Goal: Information Seeking & Learning: Learn about a topic

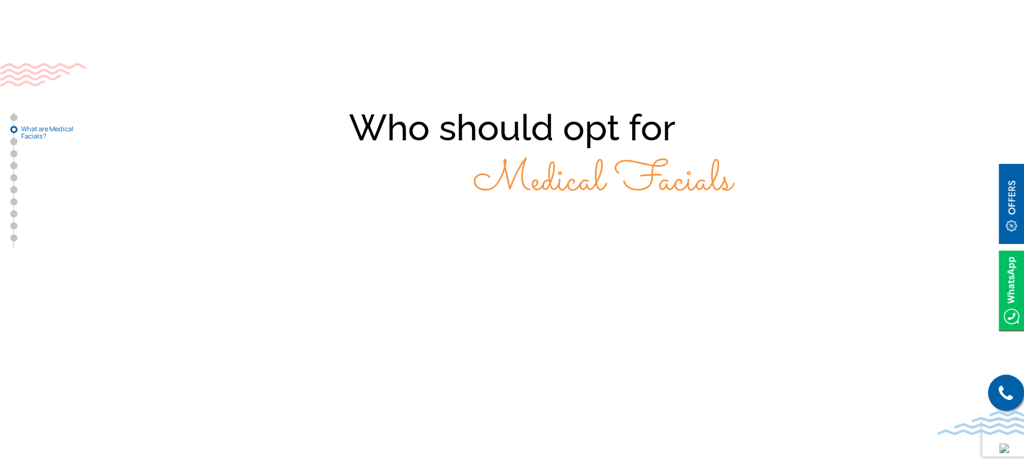
scroll to position [870, 0]
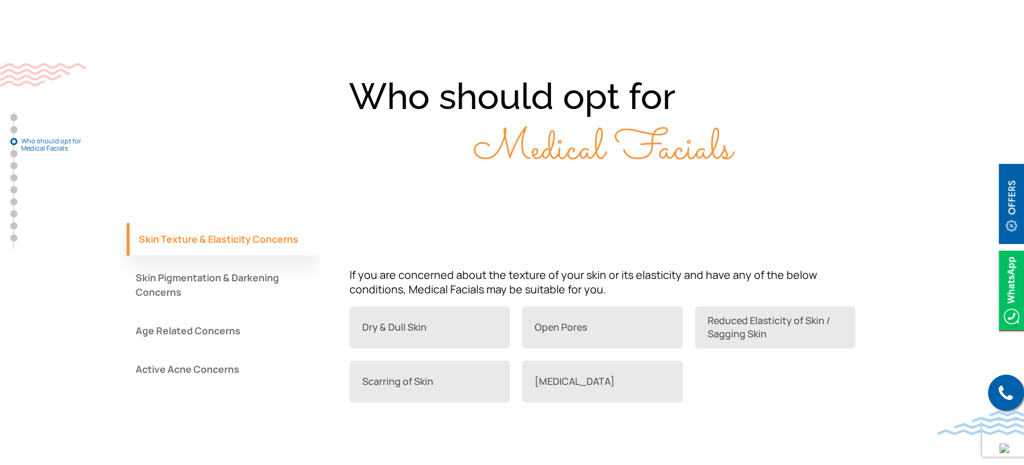
click at [202, 316] on button "Age Related Concerns" at bounding box center [223, 331] width 193 height 33
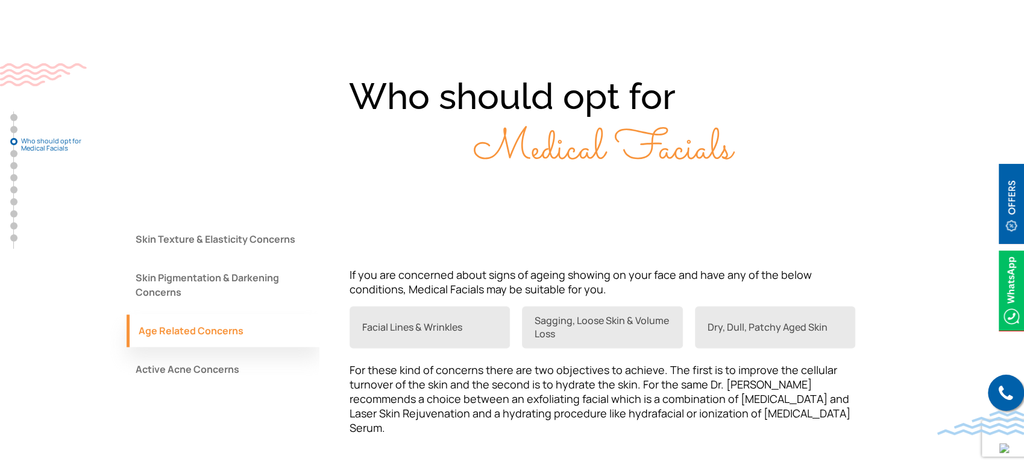
click at [159, 357] on button "Active Acne Concerns" at bounding box center [223, 369] width 193 height 33
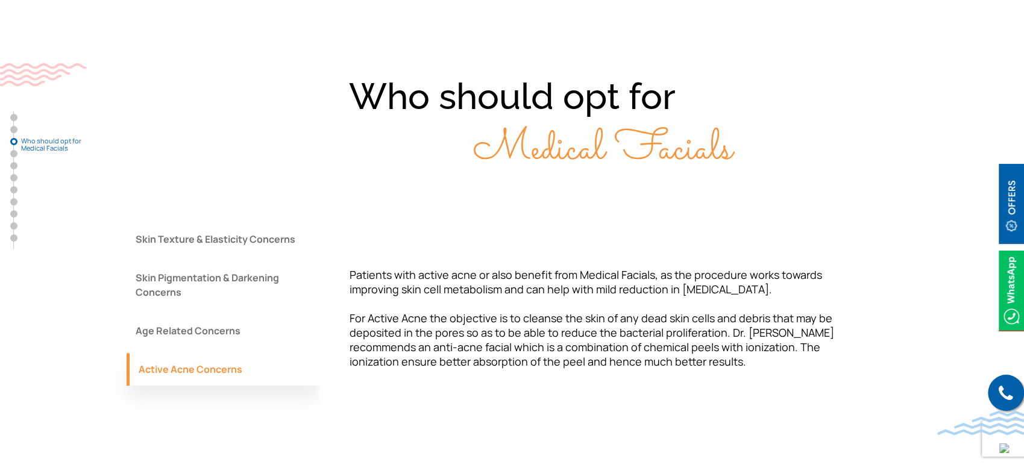
click at [172, 271] on button "Skin Pigmentation & Darkening Concerns" at bounding box center [223, 284] width 193 height 47
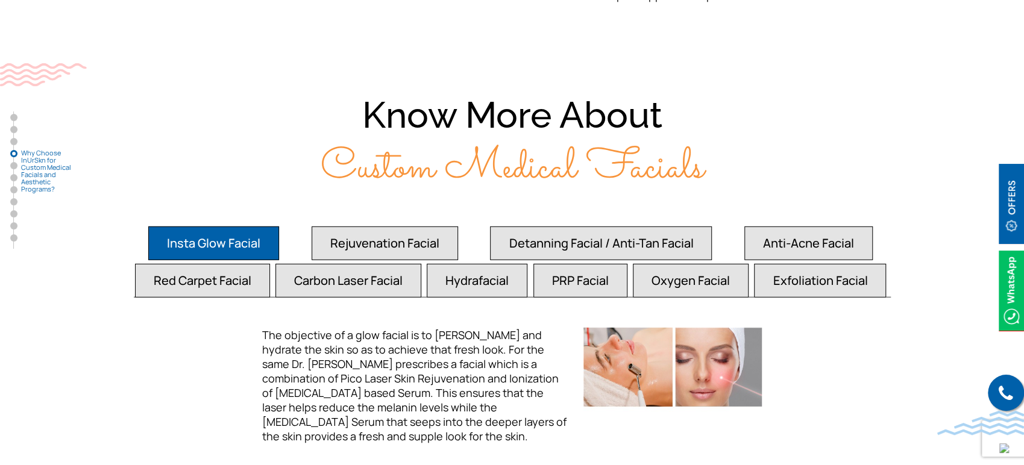
scroll to position [2276, 0]
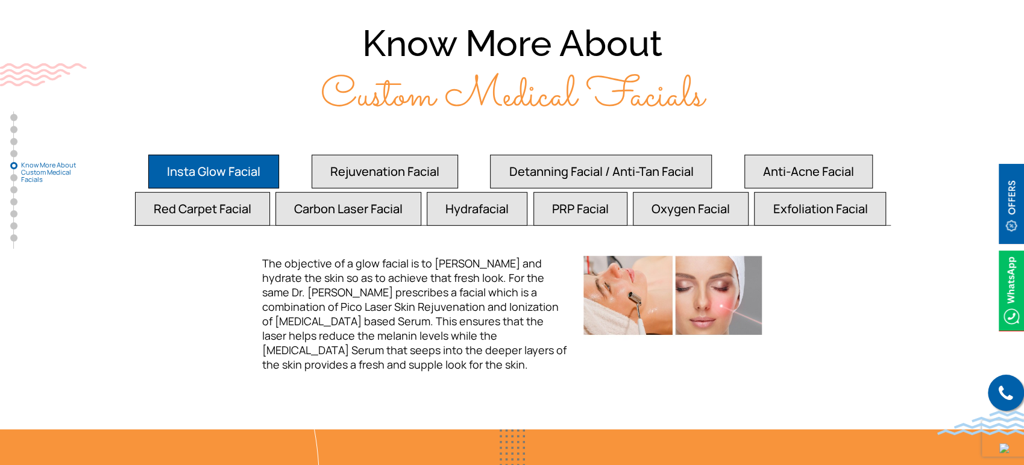
click at [589, 155] on button "Detanning Facial / Anti-Tan Facial" at bounding box center [601, 172] width 222 height 34
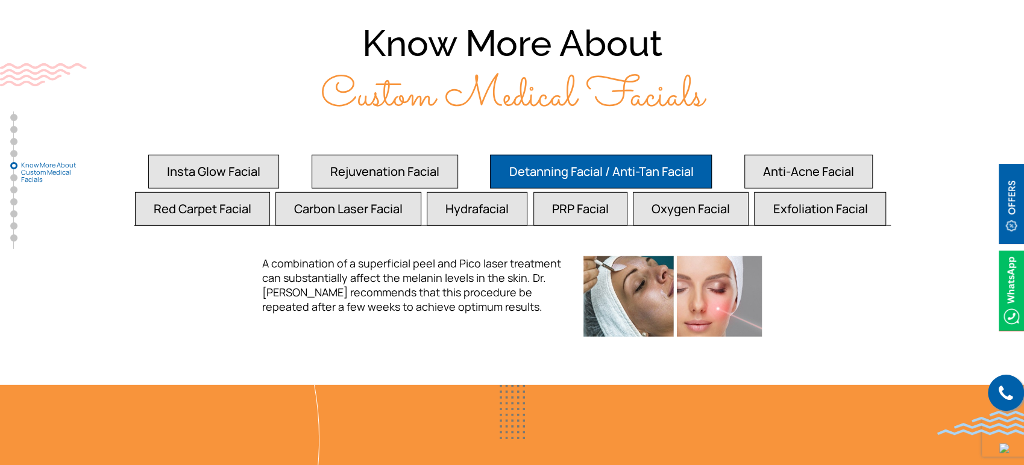
click at [392, 256] on p "A combination of a superficial peel and Pico laser treatment can substantially …" at bounding box center [415, 285] width 307 height 58
click at [798, 155] on button "Anti-Acne Facial" at bounding box center [808, 172] width 128 height 34
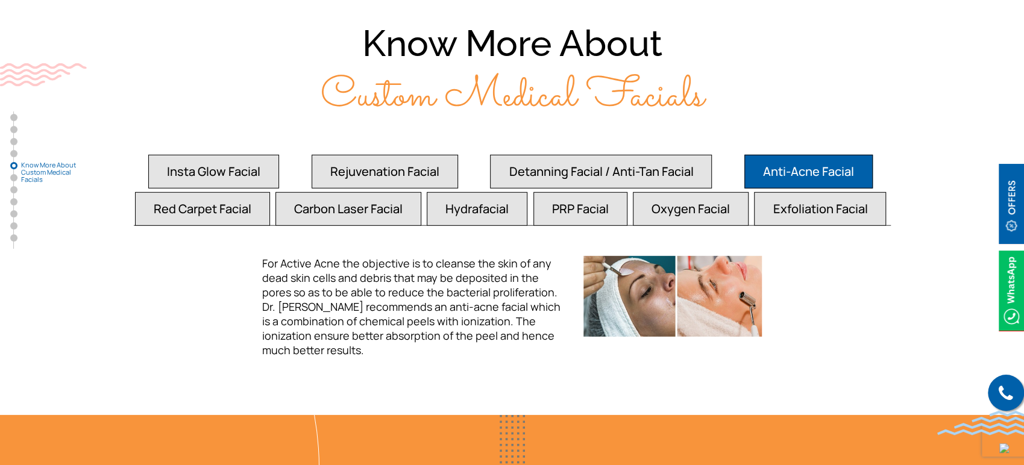
click at [164, 192] on button "Red Carpet Facial" at bounding box center [202, 209] width 135 height 34
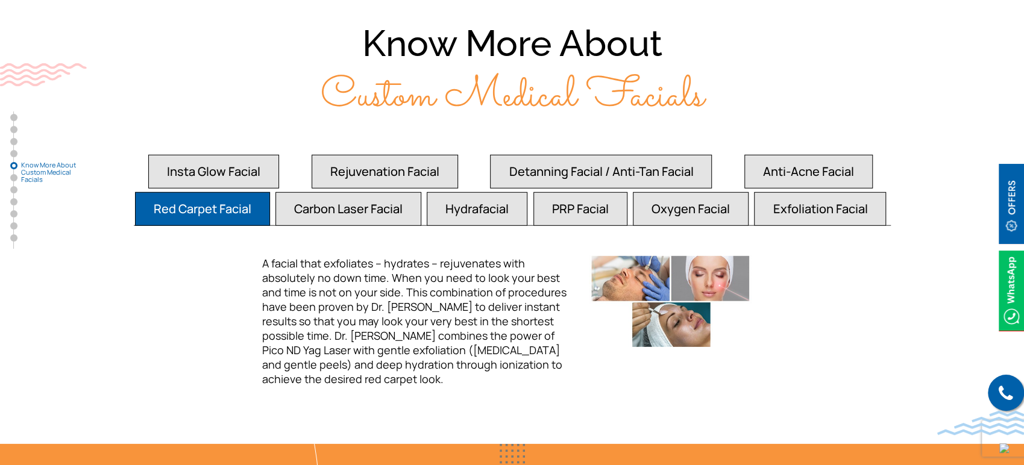
click at [207, 155] on button "Insta Glow Facial" at bounding box center [213, 172] width 131 height 34
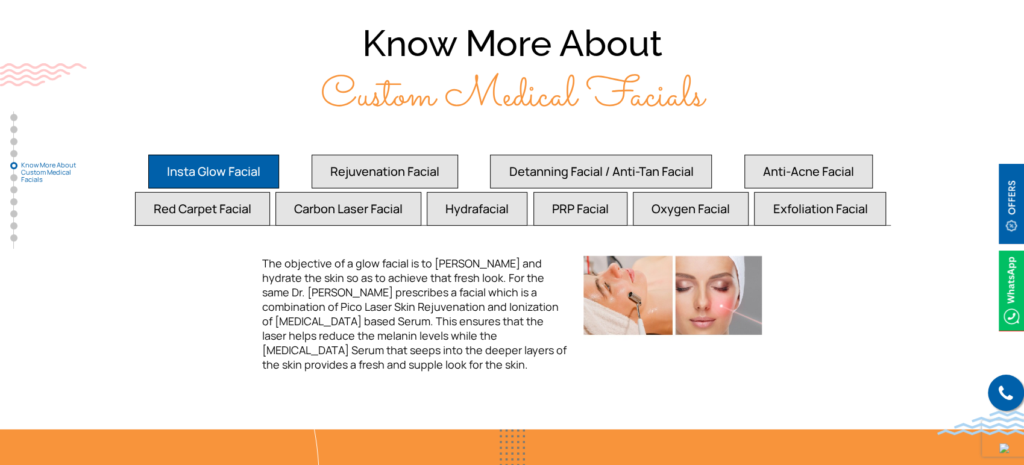
click at [400, 289] on span "The objective of a glow facial is to [PERSON_NAME] and hydrate the skin so as t…" at bounding box center [414, 314] width 304 height 116
click at [362, 155] on button "Rejuvenation Facial" at bounding box center [385, 172] width 146 height 34
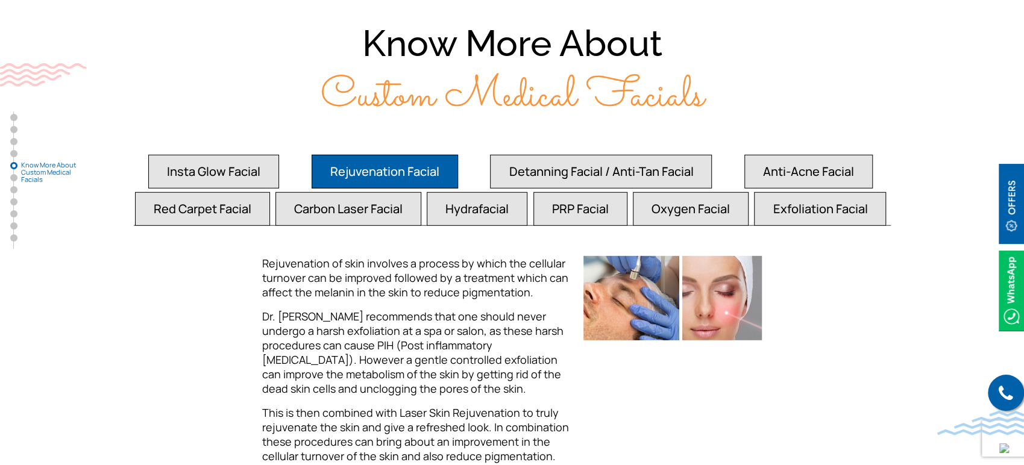
scroll to position [2343, 0]
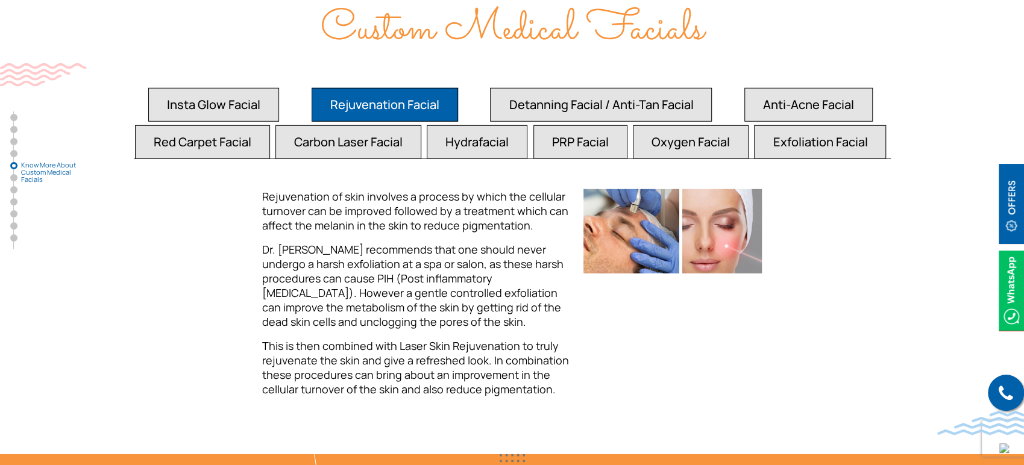
click at [590, 125] on button "PRP Facial" at bounding box center [580, 142] width 94 height 34
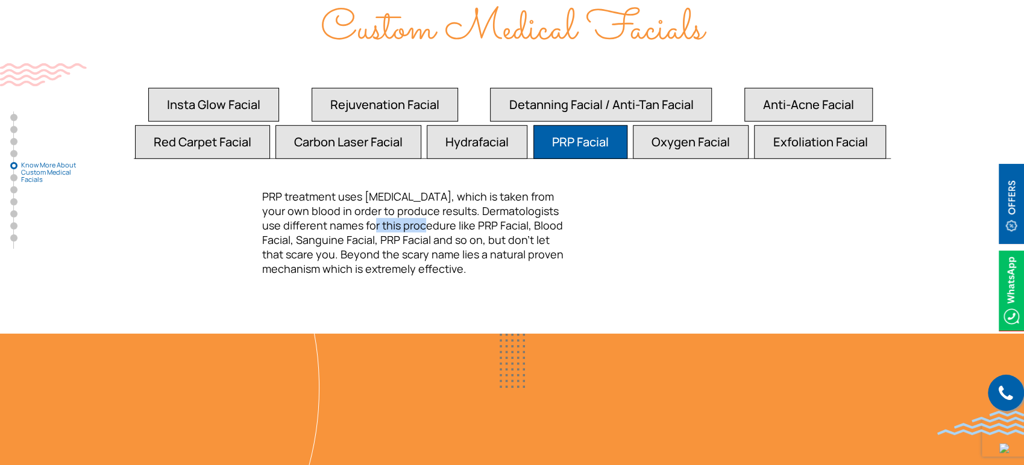
drag, startPoint x: 342, startPoint y: 196, endPoint x: 395, endPoint y: 190, distance: 53.4
click at [395, 190] on span "PRP treatment uses [MEDICAL_DATA], which is taken from your own blood in order …" at bounding box center [412, 232] width 301 height 87
click at [391, 207] on span "PRP treatment uses [MEDICAL_DATA], which is taken from your own blood in order …" at bounding box center [412, 232] width 301 height 87
click at [822, 125] on button "Exfoliation Facial" at bounding box center [820, 142] width 132 height 34
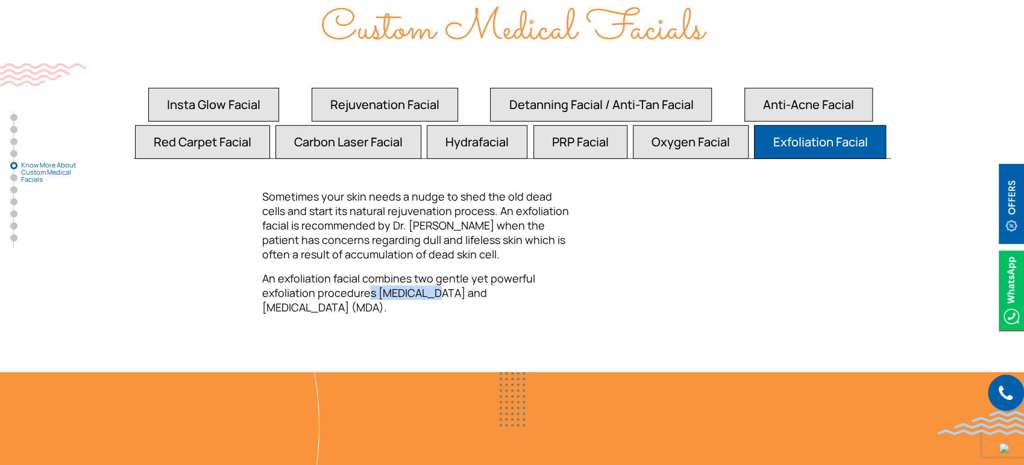
drag, startPoint x: 368, startPoint y: 259, endPoint x: 431, endPoint y: 257, distance: 62.7
click at [431, 271] on p "An exfoliation facial combines two gentle yet powerful exfoliation procedures […" at bounding box center [415, 292] width 307 height 43
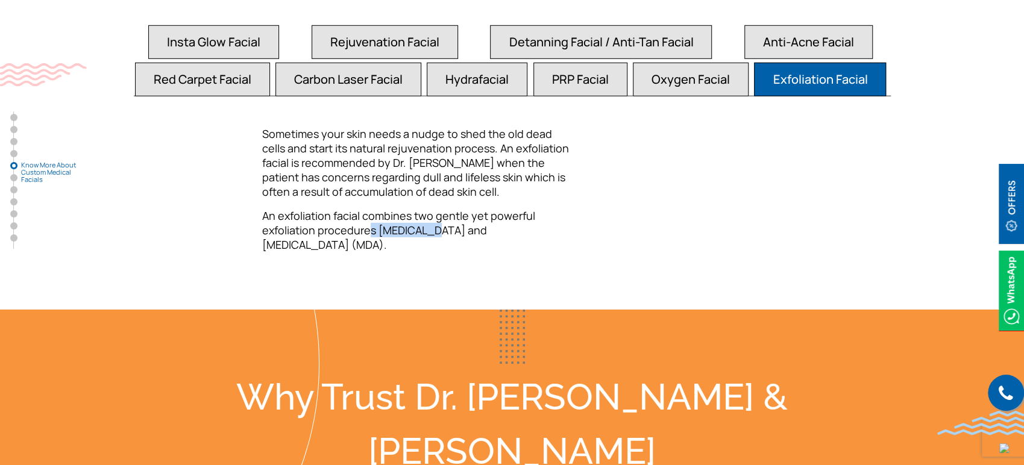
scroll to position [2410, 0]
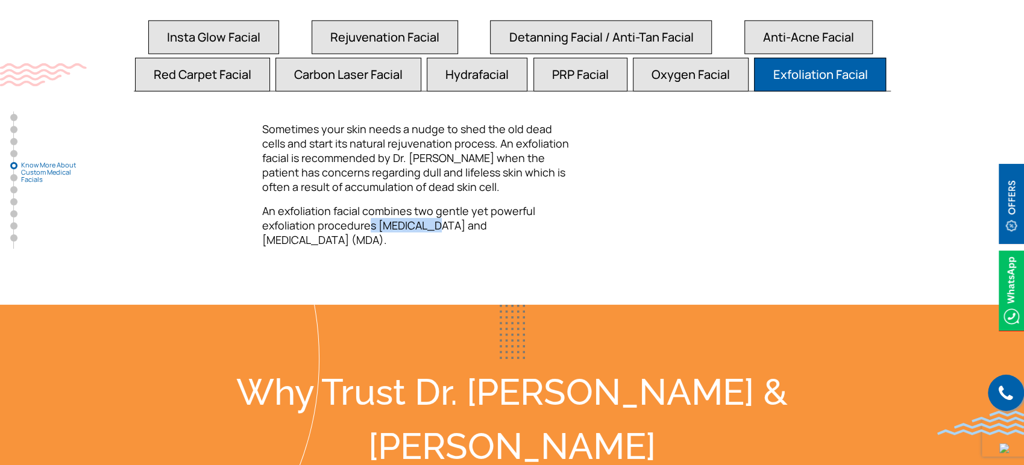
click at [656, 58] on button "Oxygen Facial" at bounding box center [691, 75] width 116 height 34
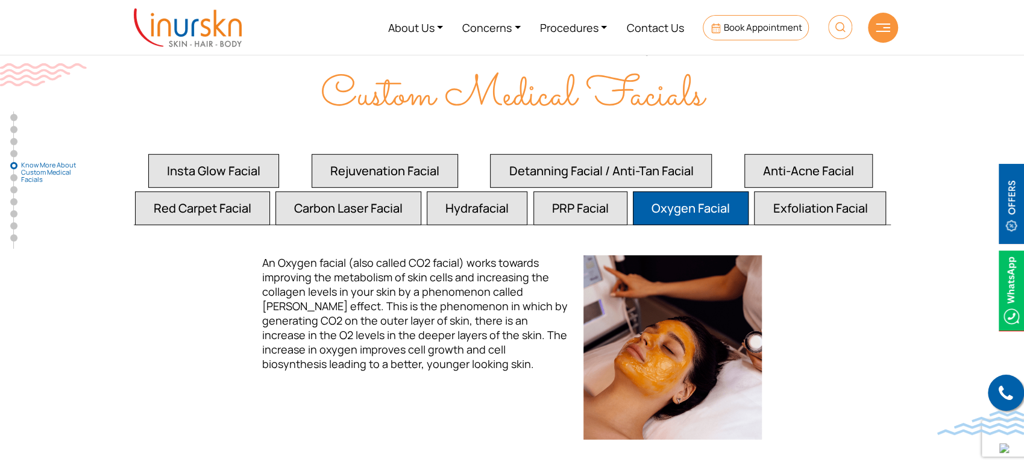
scroll to position [2276, 0]
click at [471, 192] on button "Hydrafacial" at bounding box center [477, 209] width 101 height 34
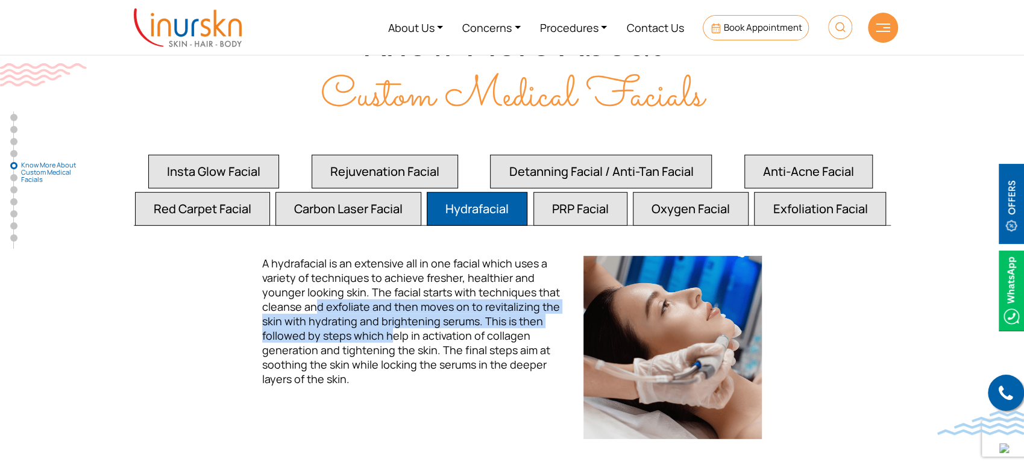
drag, startPoint x: 307, startPoint y: 274, endPoint x: 383, endPoint y: 297, distance: 79.5
click at [383, 297] on span "A hydrafacial is an extensive all in one facial which uses a variety of techniq…" at bounding box center [411, 321] width 298 height 130
click at [342, 192] on button "Carbon Laser Facial" at bounding box center [348, 209] width 146 height 34
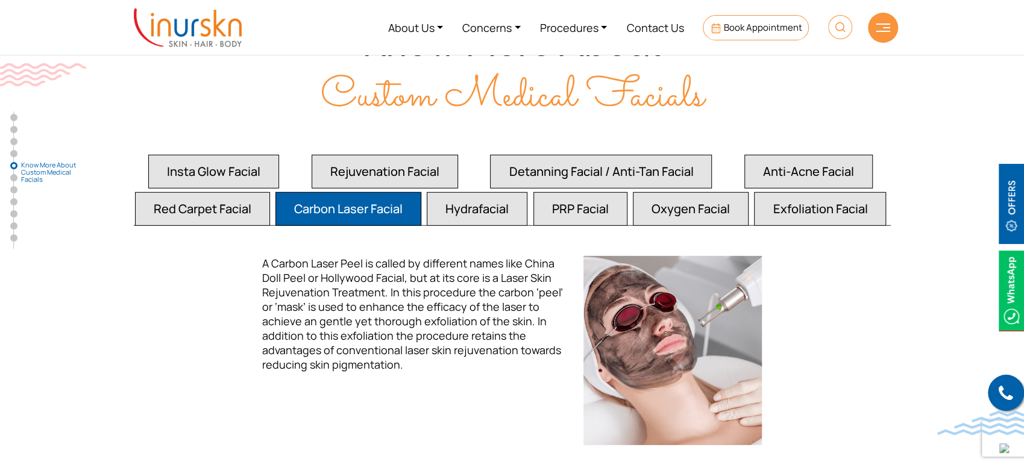
click at [196, 192] on button "Red Carpet Facial" at bounding box center [202, 209] width 135 height 34
